Goal: Information Seeking & Learning: Understand process/instructions

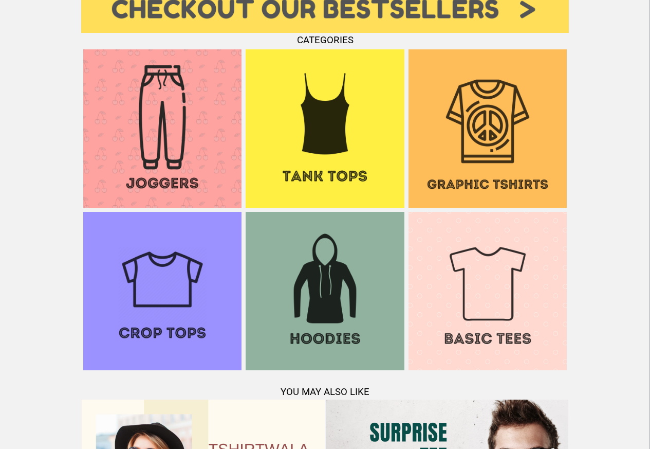
scroll to position [992, 0]
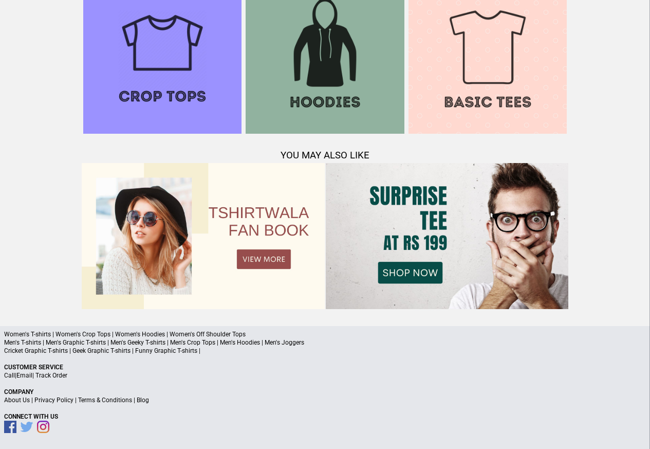
click at [99, 400] on link "Terms & Conditions" at bounding box center [105, 399] width 54 height 7
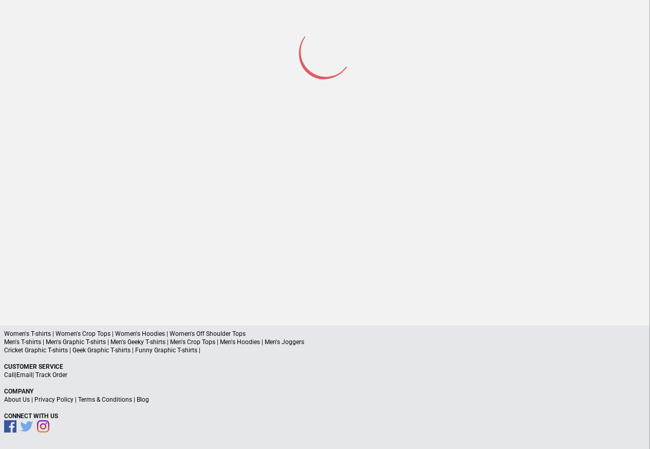
scroll to position [48, 0]
click at [50, 375] on link "Track Order" at bounding box center [51, 375] width 32 height 7
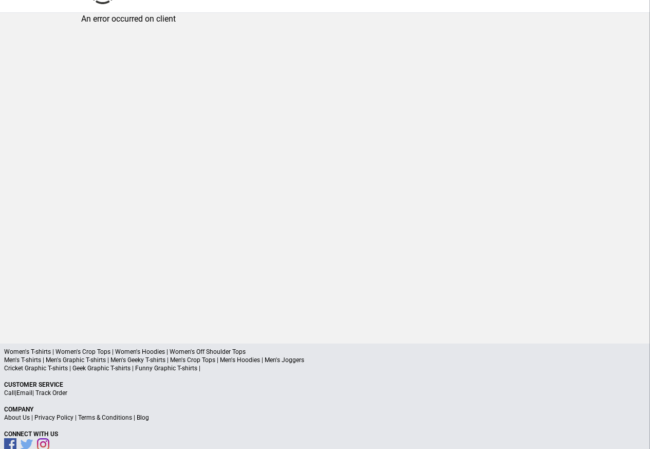
scroll to position [0, 0]
